Goal: Task Accomplishment & Management: Use online tool/utility

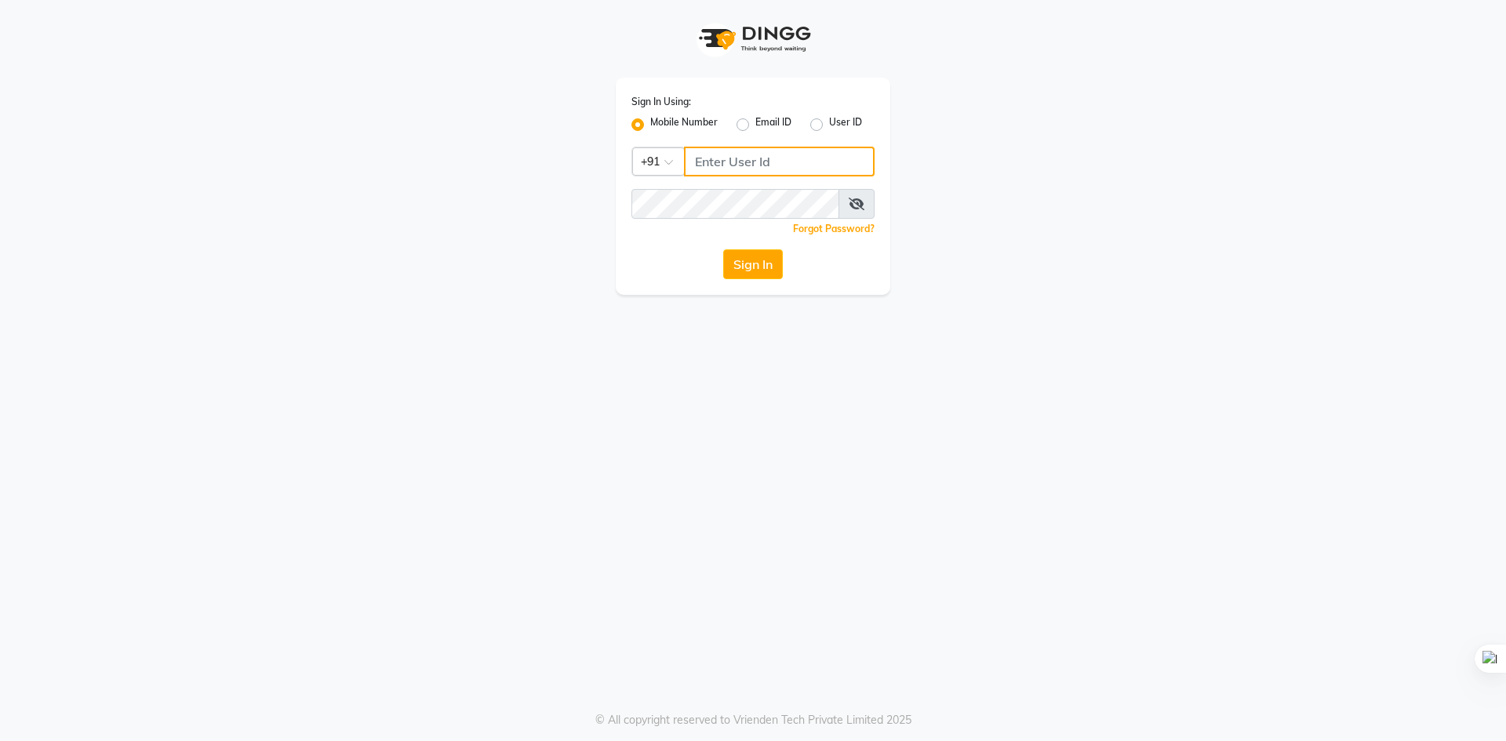
type input "9229828882"
drag, startPoint x: 0, startPoint y: 0, endPoint x: 766, endPoint y: 271, distance: 812.1
click at [766, 271] on button "Sign In" at bounding box center [753, 264] width 60 height 30
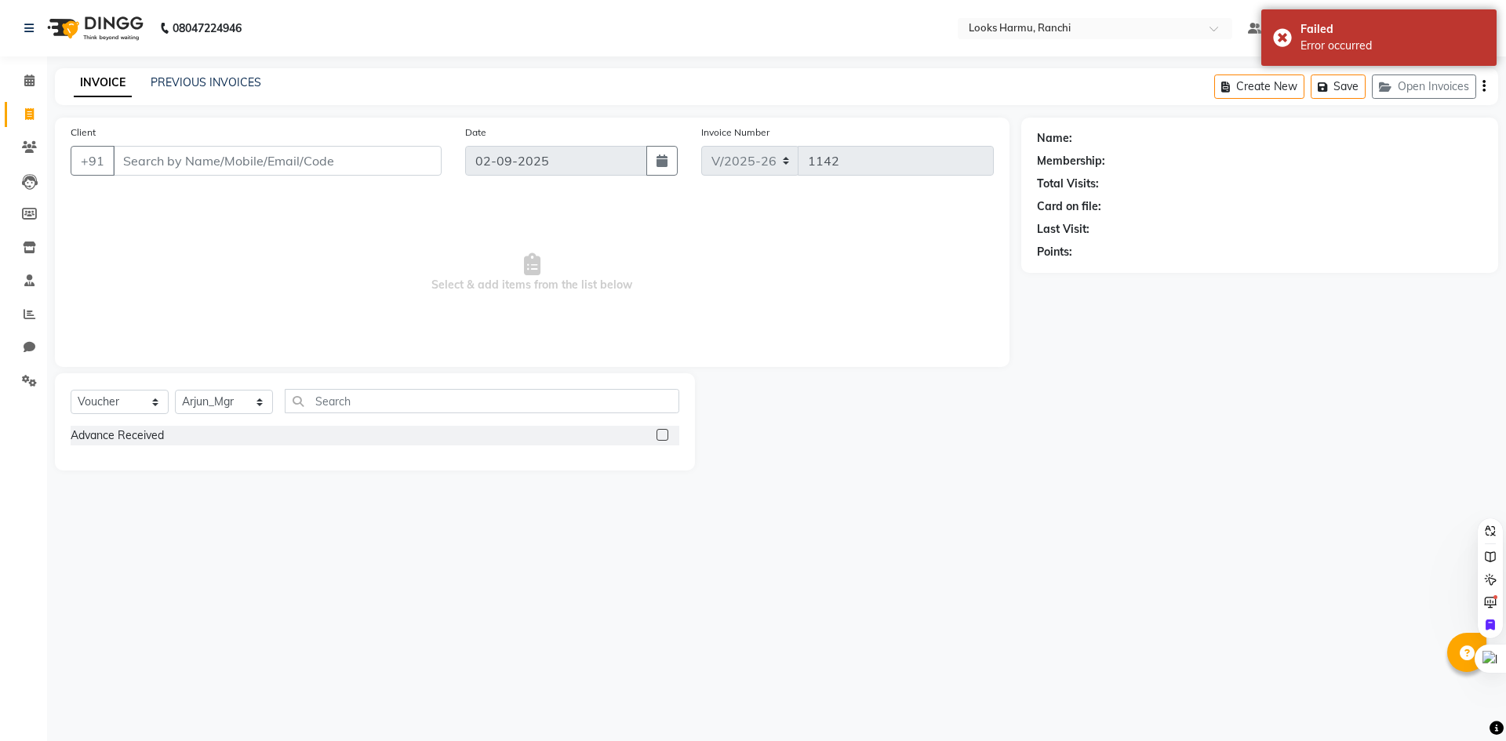
select select "6247"
select select "V"
select select "47538"
